Goal: Check status: Check status

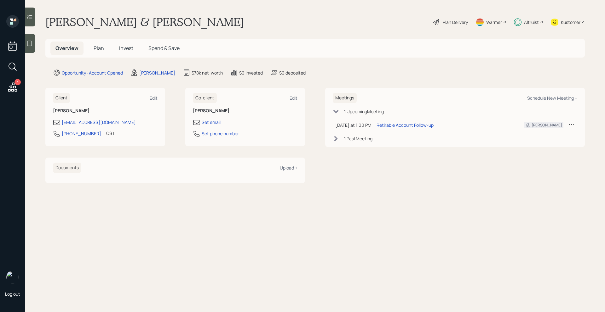
click at [128, 51] on span "Invest" at bounding box center [126, 48] width 14 height 7
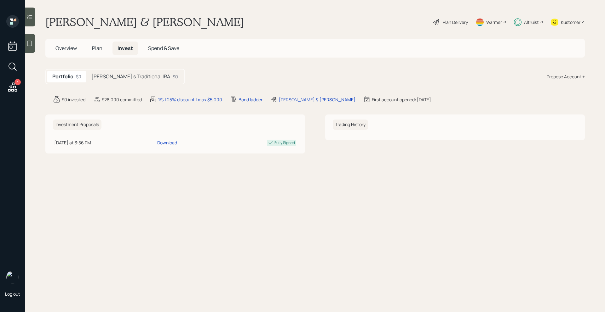
click at [136, 75] on h5 "[PERSON_NAME]'s Traditional IRA" at bounding box center [130, 77] width 79 height 6
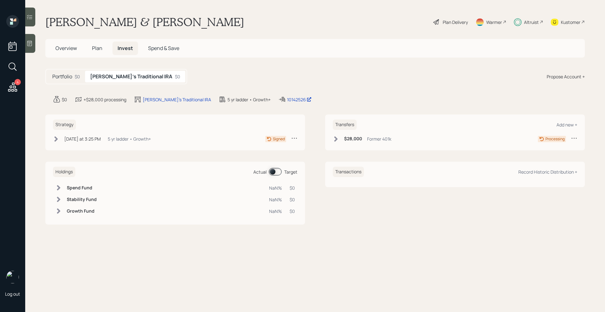
click at [336, 140] on icon at bounding box center [335, 138] width 3 height 5
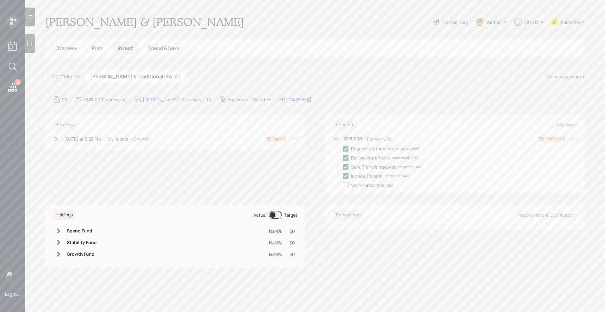
click at [336, 140] on icon at bounding box center [335, 138] width 5 height 3
